Goal: Transaction & Acquisition: Purchase product/service

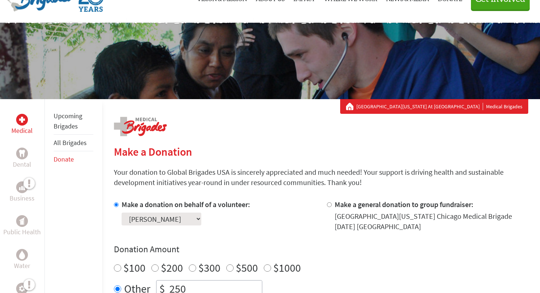
scroll to position [216, 0]
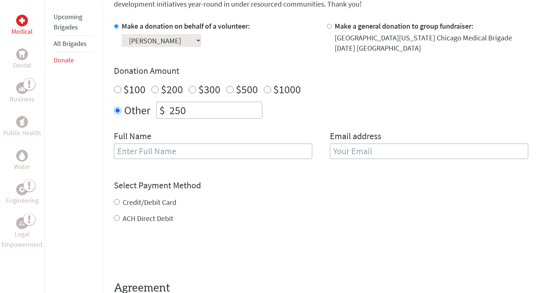
click at [146, 150] on input "text" at bounding box center [213, 151] width 198 height 15
type input "[PERSON_NAME]"
type input "[EMAIL_ADDRESS][DOMAIN_NAME]"
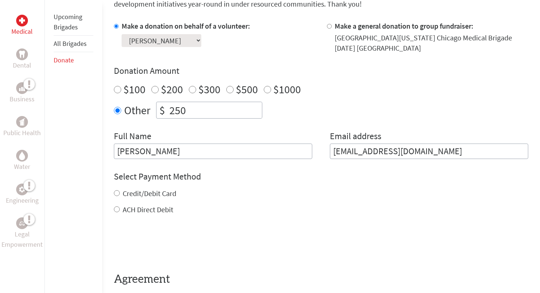
click at [116, 208] on input "ACH Direct Debit" at bounding box center [117, 209] width 6 height 6
radio input "true"
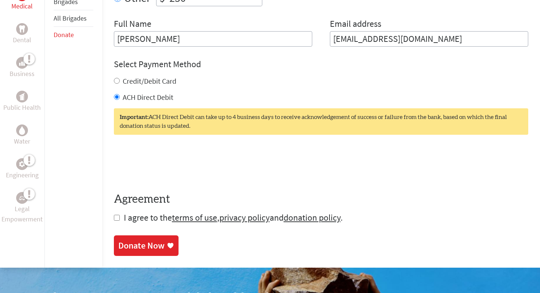
scroll to position [329, 0]
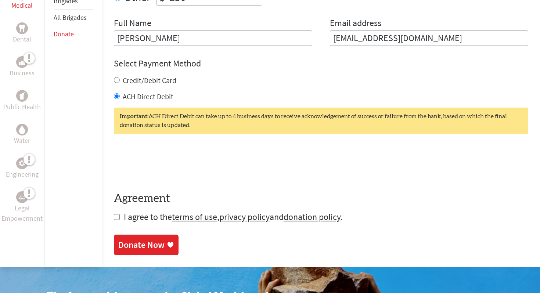
click at [114, 218] on input "checkbox" at bounding box center [117, 217] width 6 height 6
checkbox input "true"
click at [135, 245] on div "Donate Now" at bounding box center [141, 246] width 46 height 12
